Goal: Task Accomplishment & Management: Manage account settings

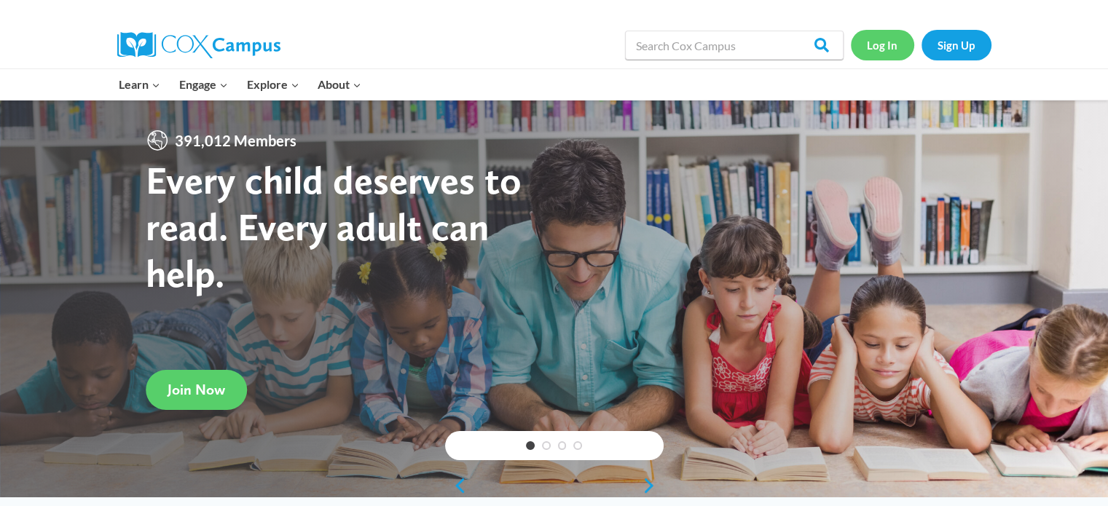
click at [889, 55] on link "Log In" at bounding box center [882, 45] width 63 height 30
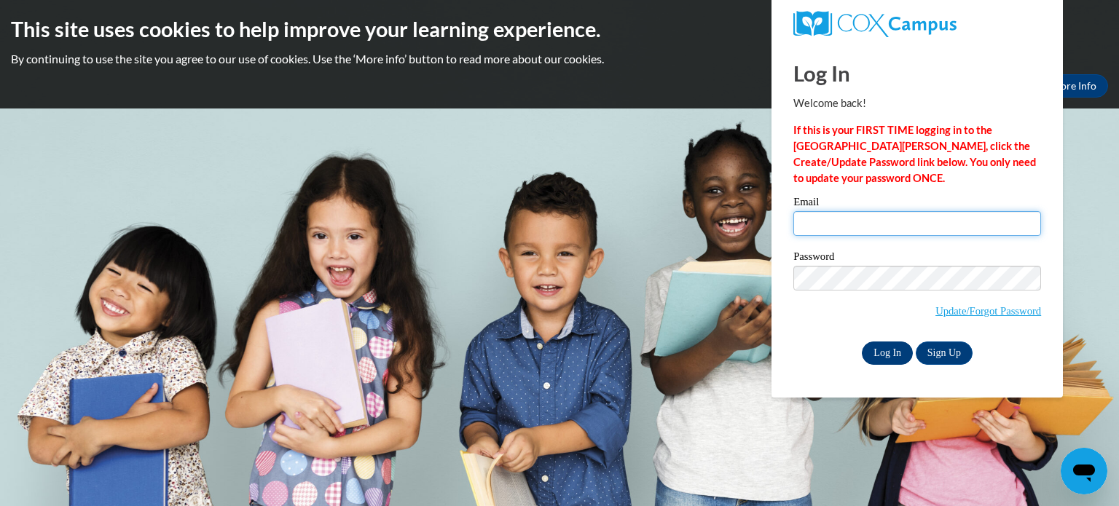
type input "mdorey@kusd.edu"
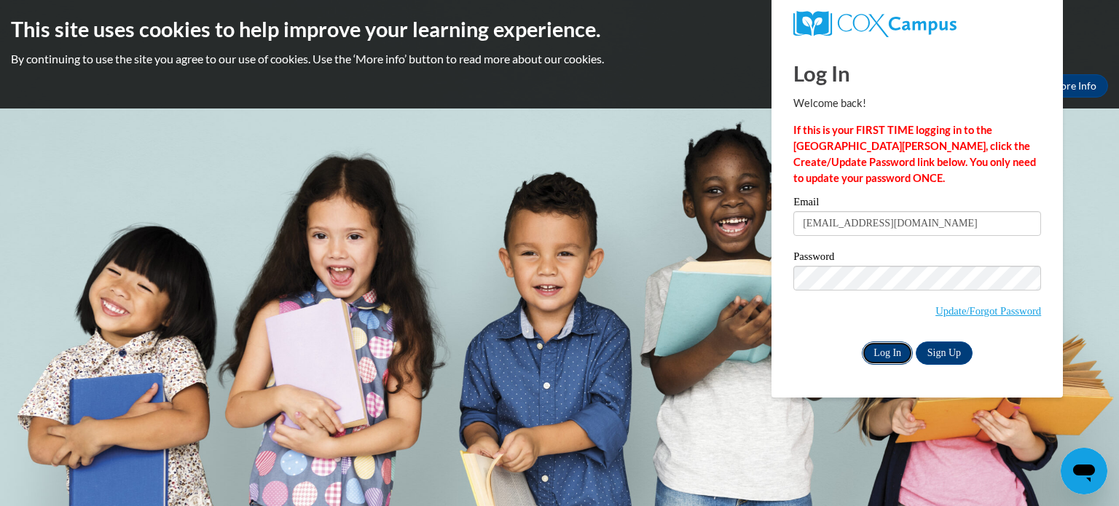
click at [889, 361] on input "Log In" at bounding box center [887, 353] width 51 height 23
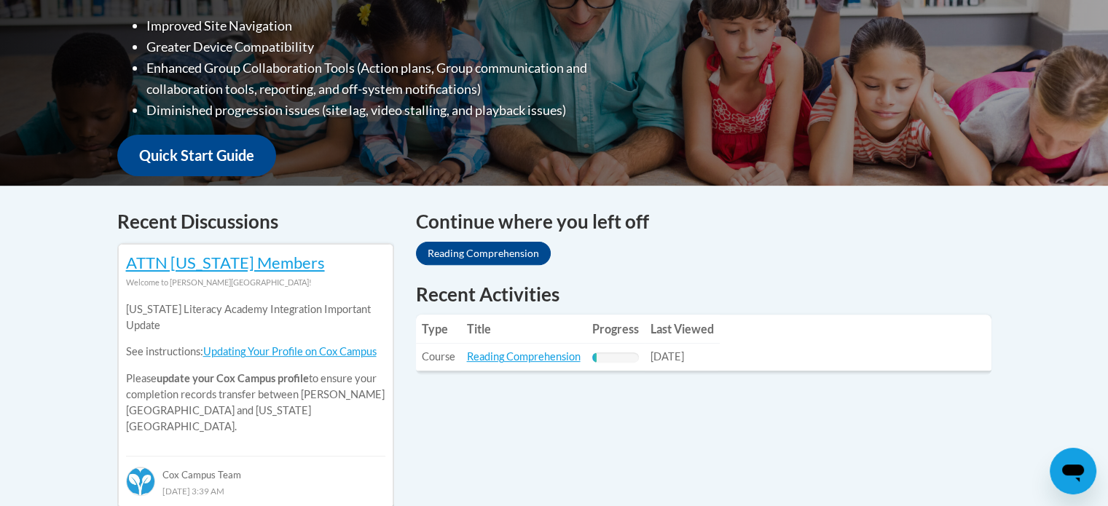
scroll to position [437, 0]
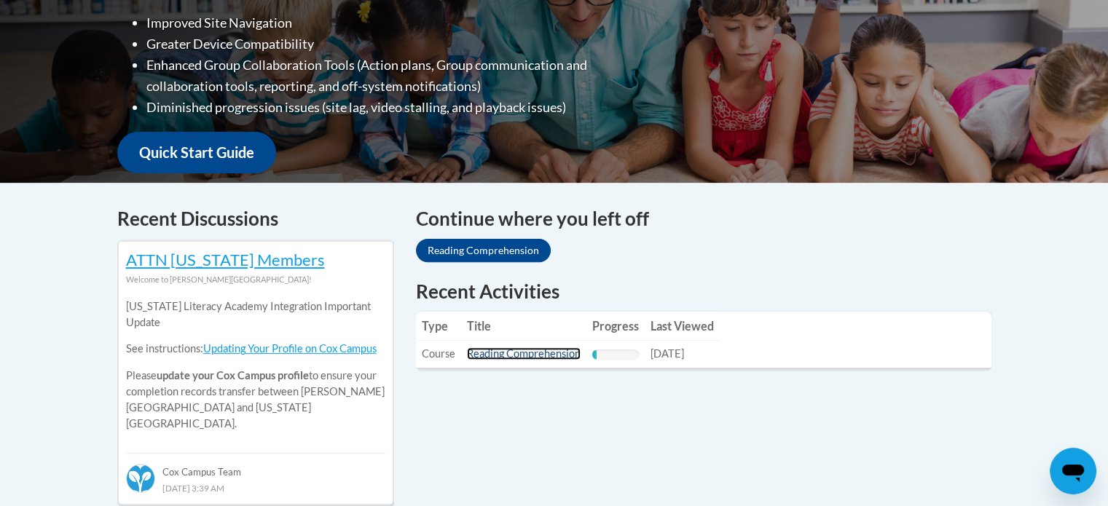
click at [564, 353] on link "Reading Comprehension" at bounding box center [524, 353] width 114 height 12
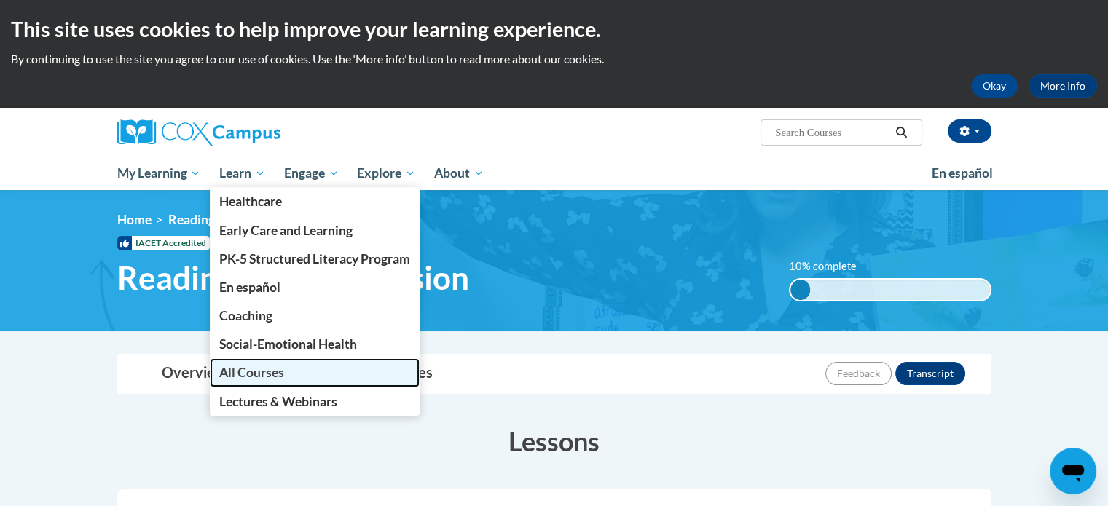
click at [268, 384] on link "All Courses" at bounding box center [315, 372] width 210 height 28
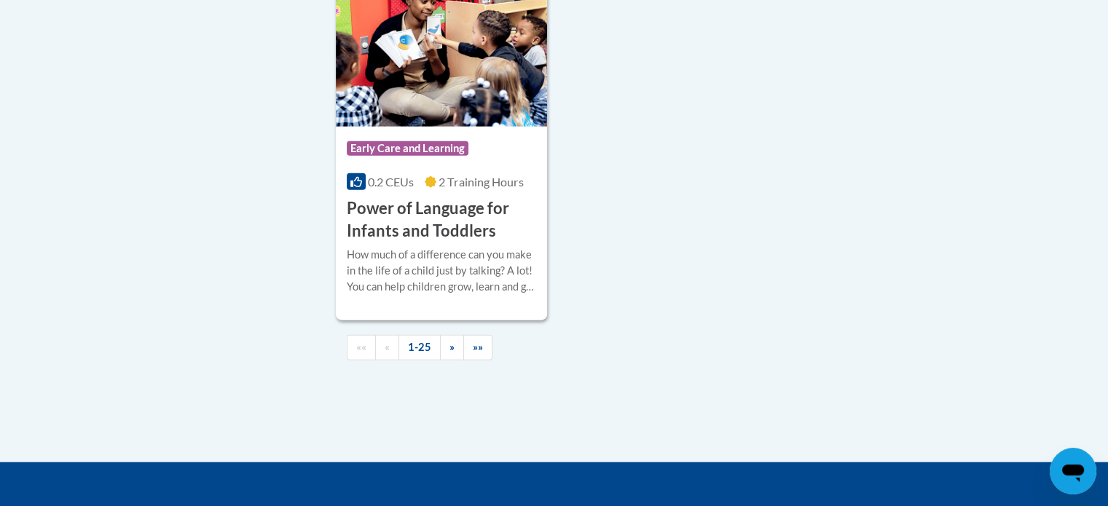
scroll to position [3569, 0]
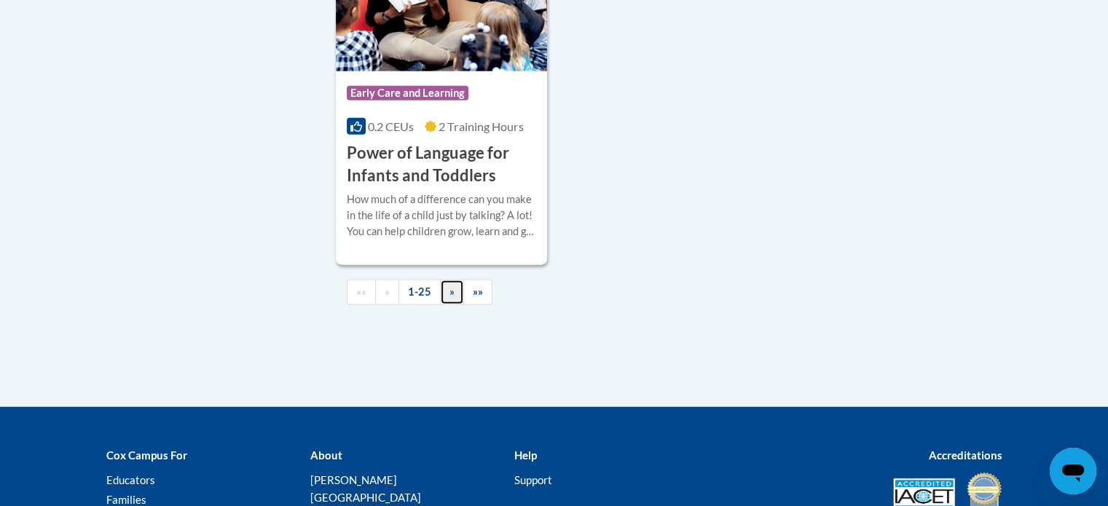
click at [443, 305] on link "»" at bounding box center [452, 292] width 24 height 25
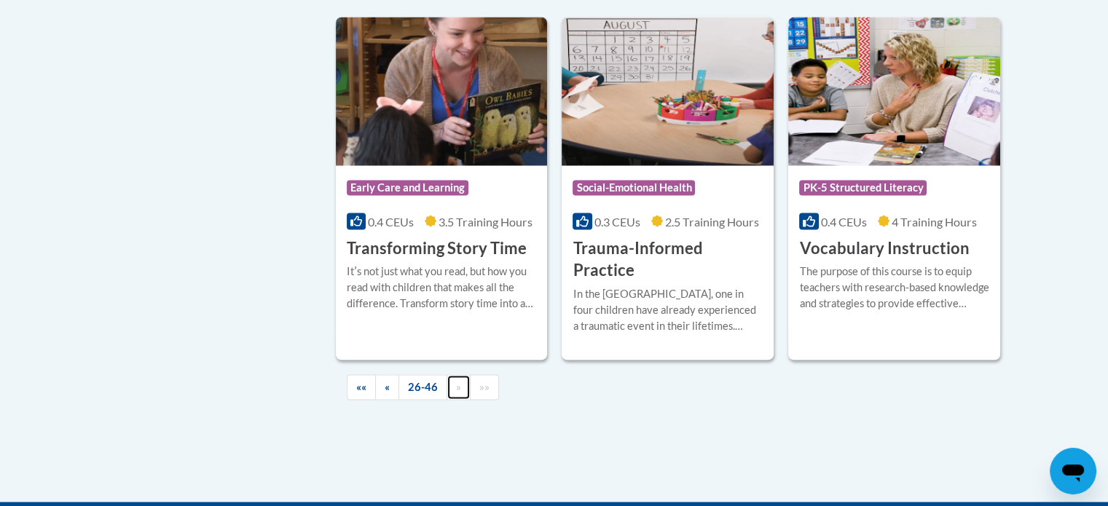
scroll to position [2622, 0]
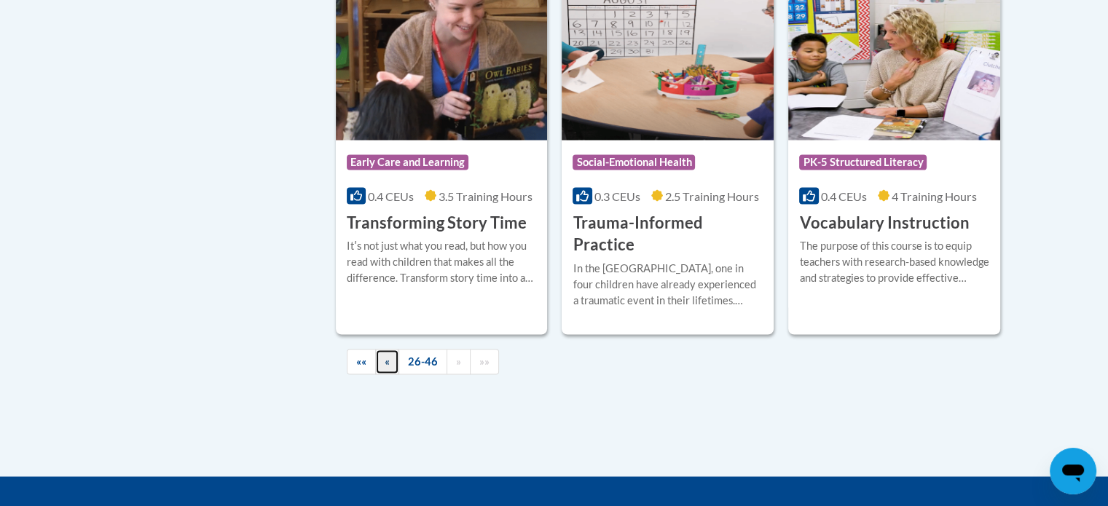
click at [378, 349] on link "«" at bounding box center [387, 361] width 24 height 25
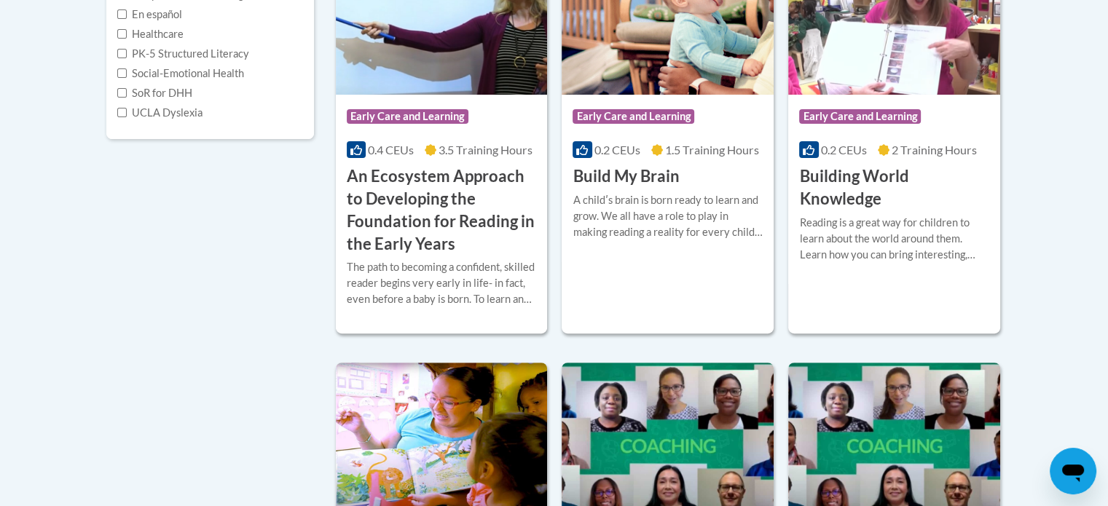
scroll to position [73, 0]
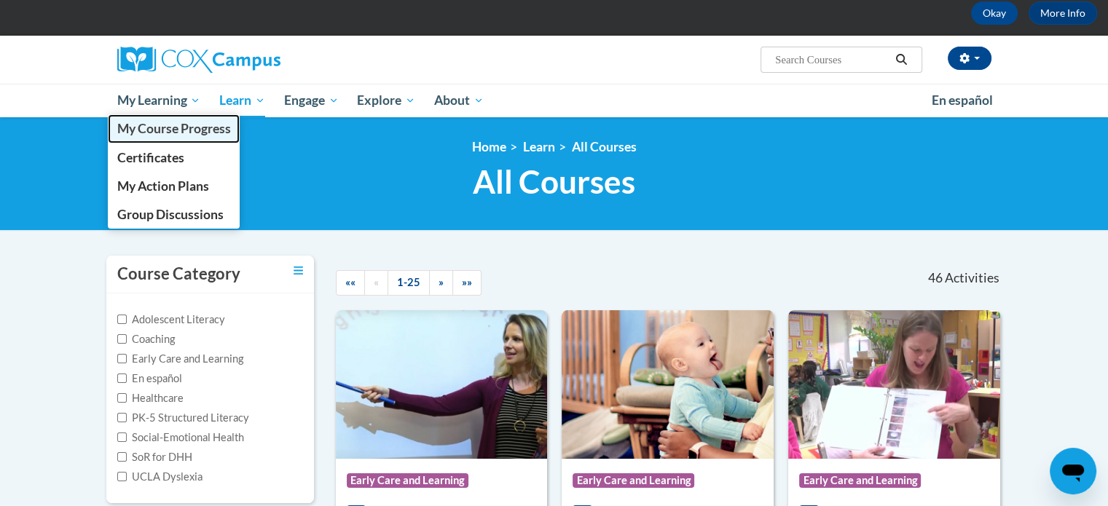
click at [175, 125] on span "My Course Progress" at bounding box center [174, 128] width 114 height 15
